Goal: Task Accomplishment & Management: Complete application form

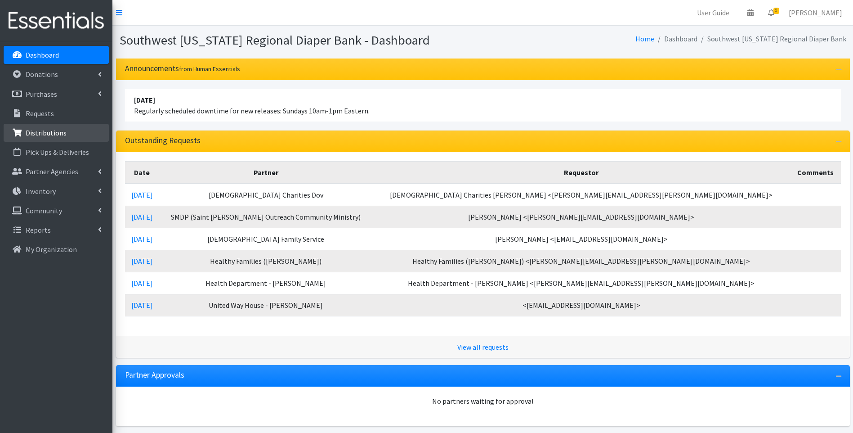
click at [64, 127] on link "Distributions" at bounding box center [56, 133] width 105 height 18
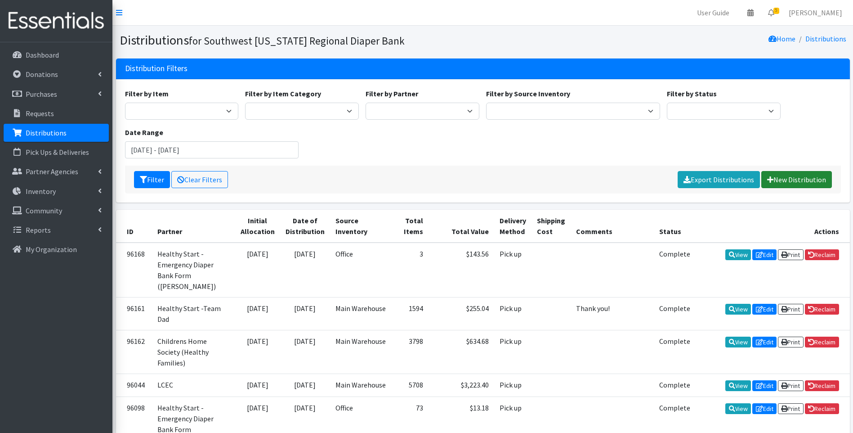
click at [815, 178] on link "New Distribution" at bounding box center [796, 179] width 71 height 17
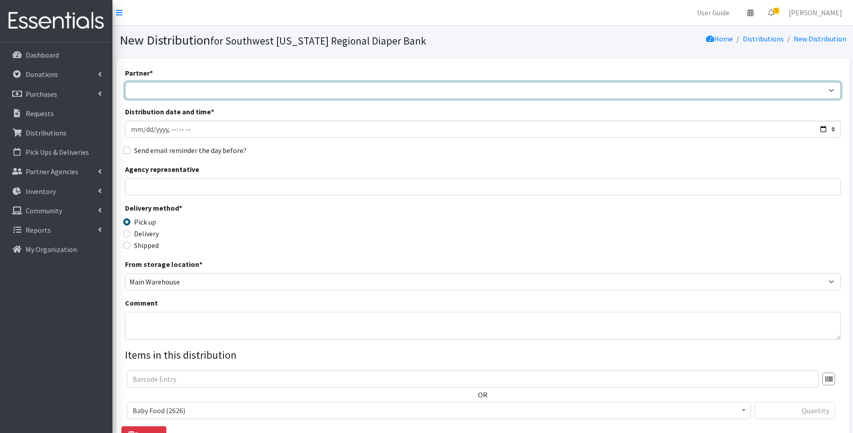
click at [307, 93] on select "ACT Abuse Counseling & Treatment Bayshore Fire Department Bonita Springs Assist…" at bounding box center [483, 90] width 716 height 17
select select "4196"
click at [125, 82] on select "ACT Abuse Counseling & Treatment Bayshore Fire Department Bonita Springs Assist…" at bounding box center [483, 90] width 716 height 17
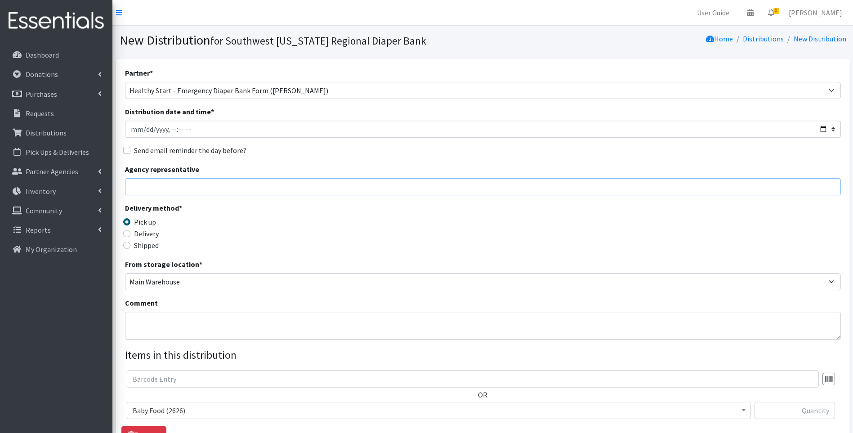
click at [209, 185] on input "Agency representative" at bounding box center [483, 186] width 716 height 17
type input "Viviana"
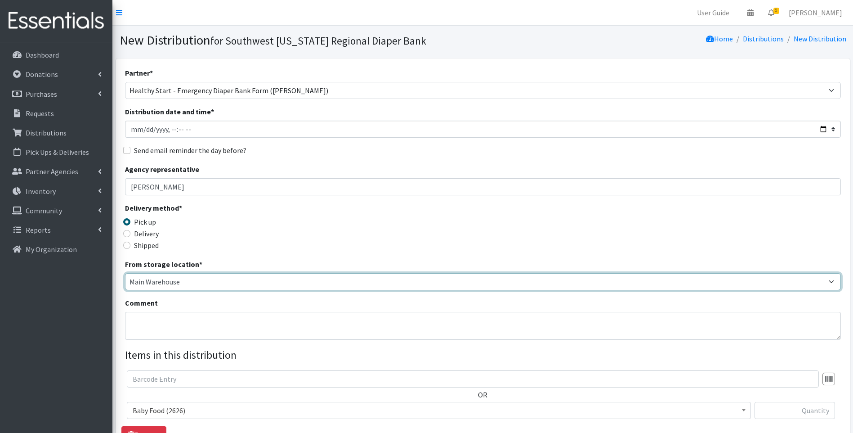
click at [151, 279] on select "Main Warehouse Office United Way Warehouse Winkler" at bounding box center [483, 281] width 716 height 17
select select "335"
click at [125, 273] on select "Main Warehouse Office United Way Warehouse Winkler" at bounding box center [483, 281] width 716 height 17
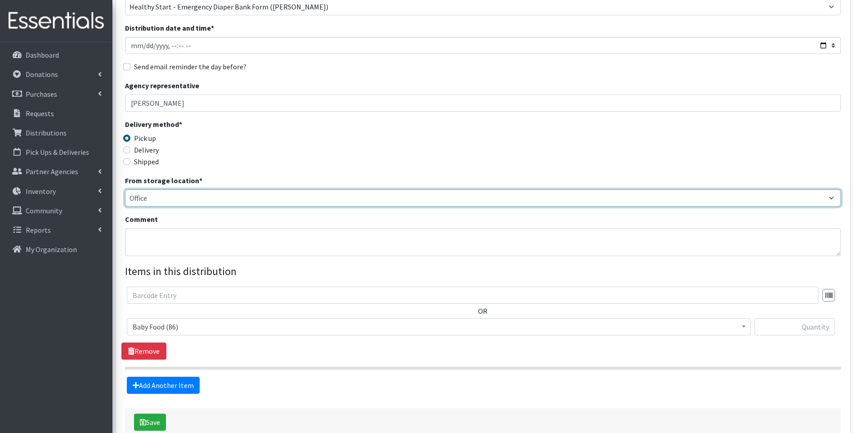
scroll to position [90, 0]
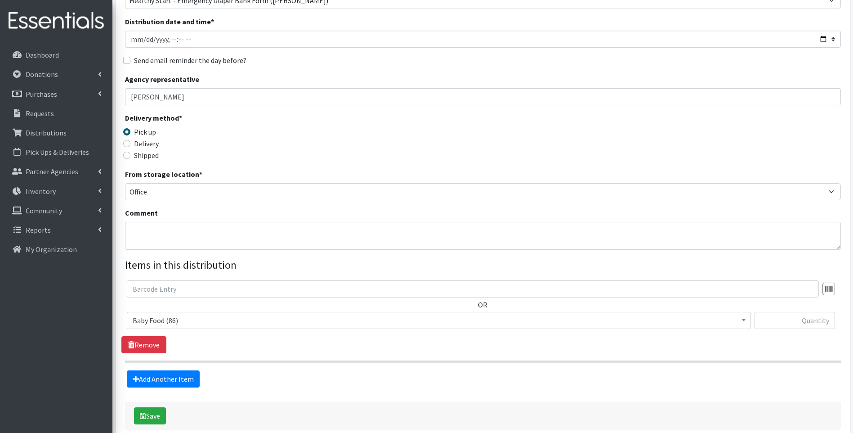
click at [190, 317] on span "Baby Food (86)" at bounding box center [439, 320] width 612 height 13
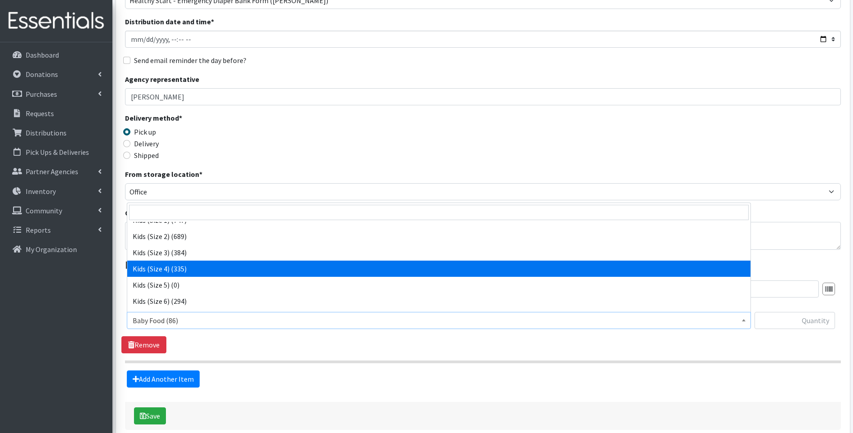
scroll to position [150, 0]
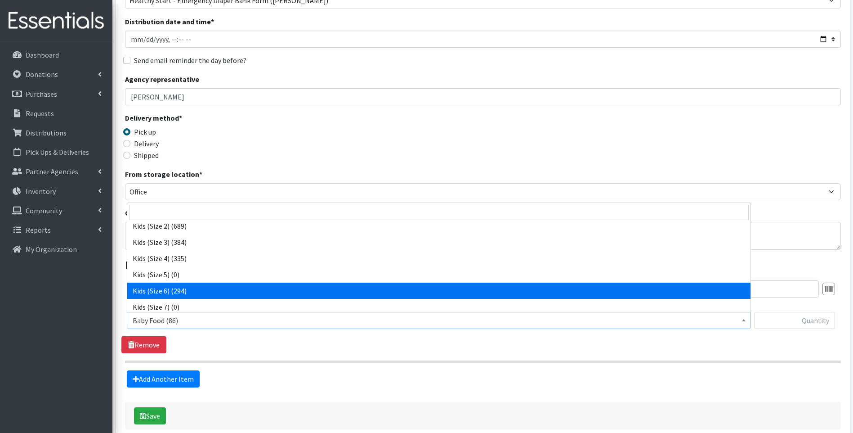
select select "10062"
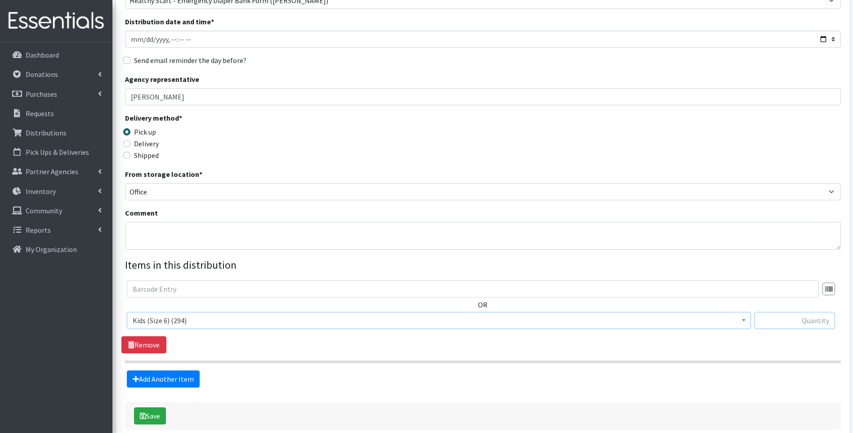
click at [786, 323] on input "text" at bounding box center [795, 320] width 80 height 17
type input "42"
click at [184, 373] on link "Add Another Item" at bounding box center [163, 378] width 73 height 17
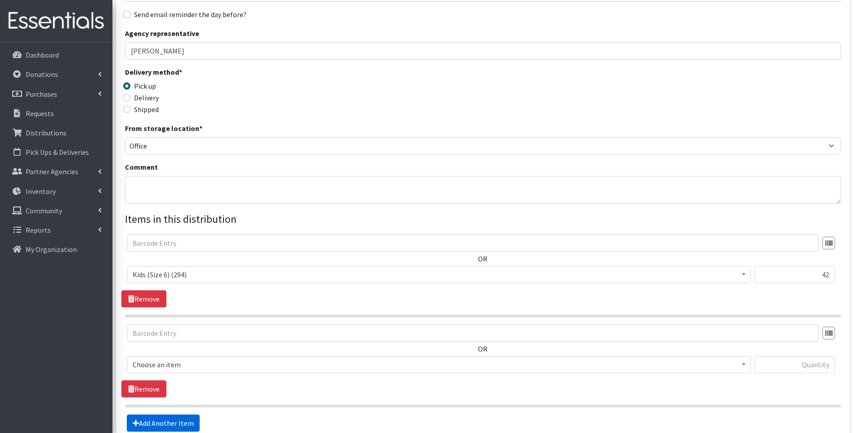
scroll to position [227, 0]
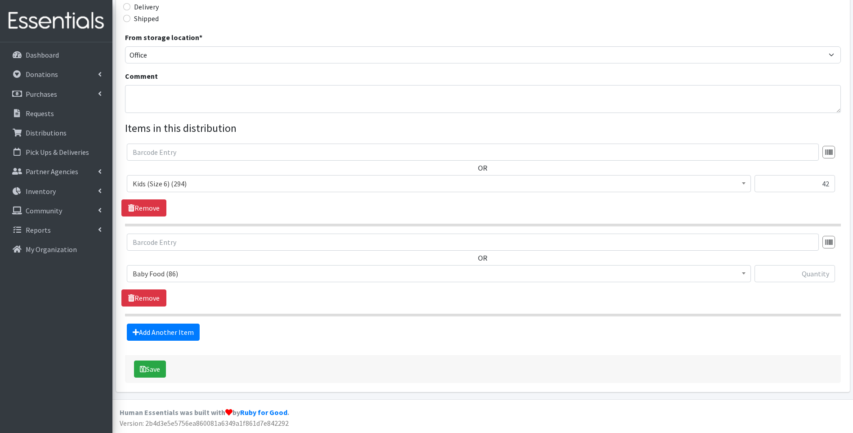
click at [222, 271] on span "Baby Food (86)" at bounding box center [439, 273] width 612 height 13
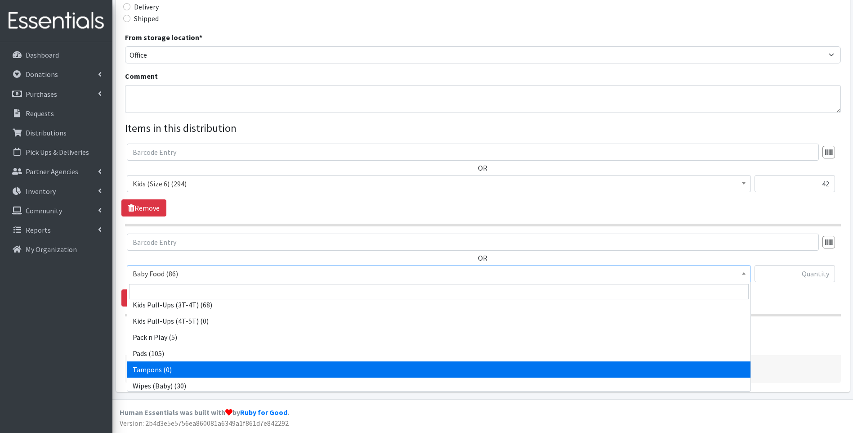
scroll to position [282, 0]
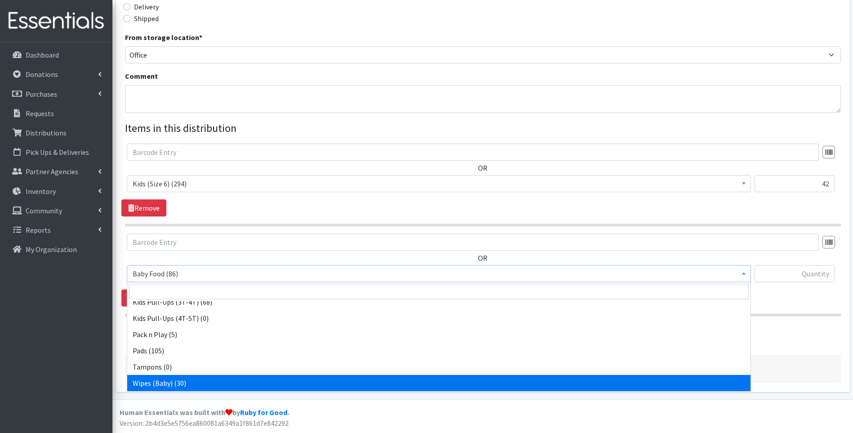
select select "10041"
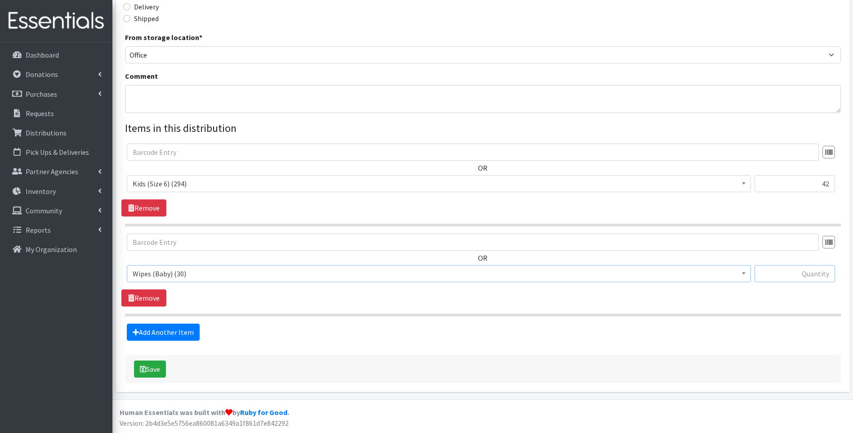
click at [791, 274] on input "text" at bounding box center [795, 273] width 80 height 17
type input "1"
click at [152, 369] on button "Save" at bounding box center [150, 368] width 32 height 17
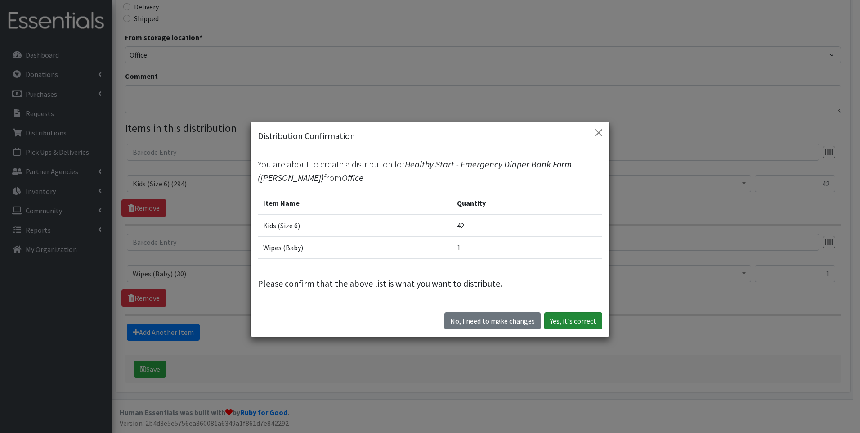
click at [586, 321] on button "Yes, it's correct" at bounding box center [573, 320] width 58 height 17
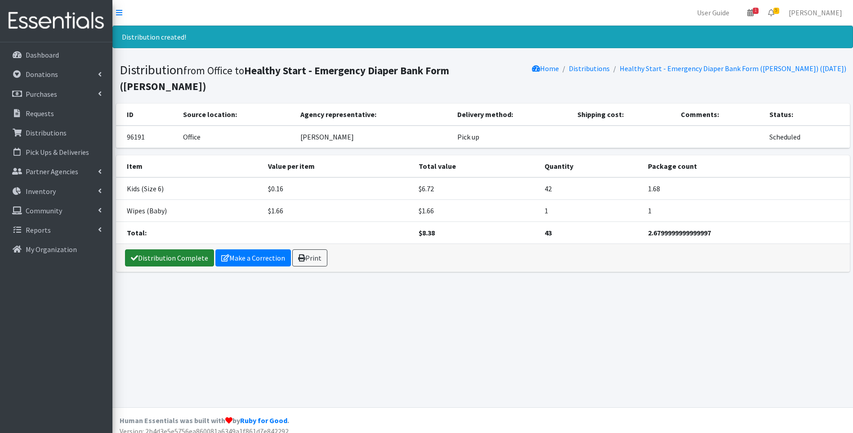
click at [133, 254] on icon at bounding box center [134, 257] width 7 height 7
